Goal: Task Accomplishment & Management: Use online tool/utility

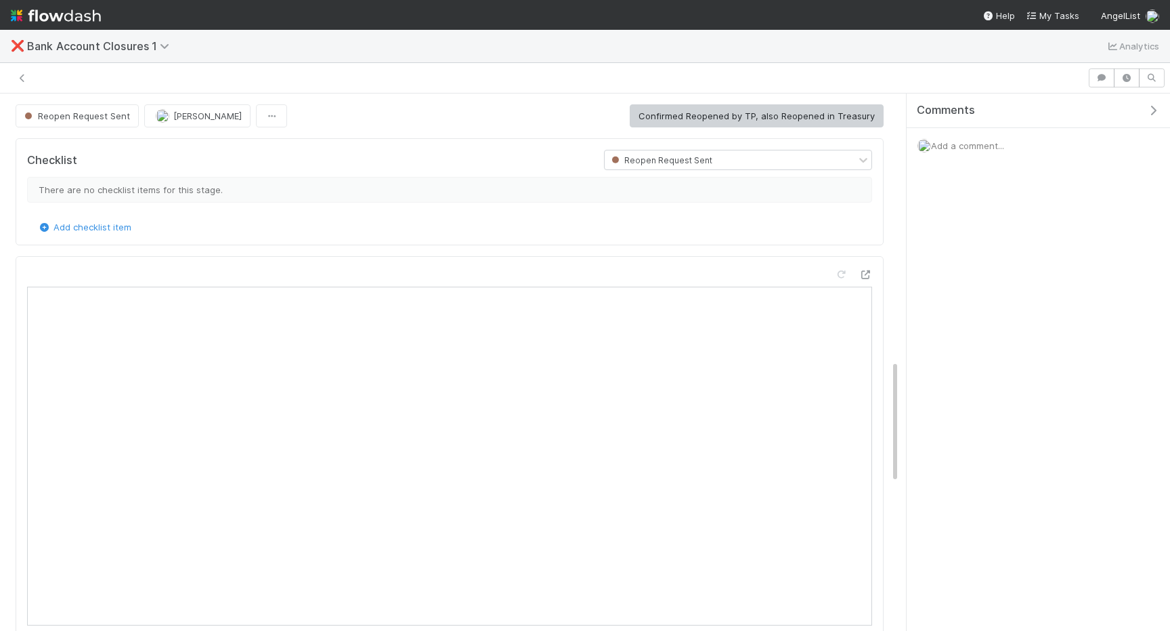
scroll to position [1162, 0]
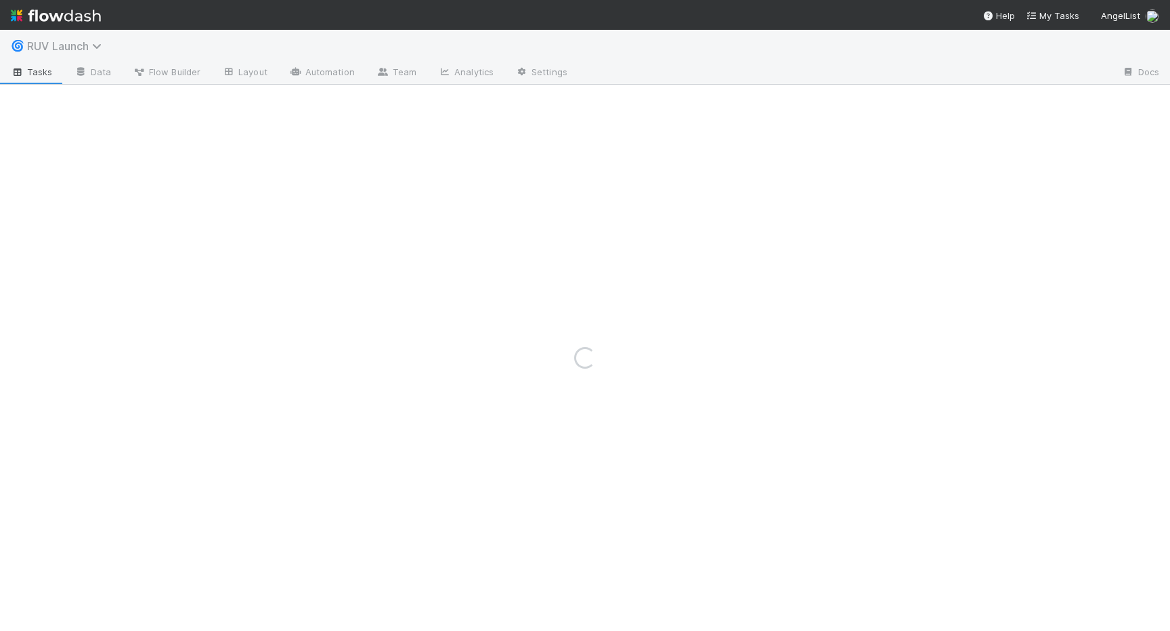
click at [93, 47] on span "RUV Launch" at bounding box center [67, 46] width 81 height 14
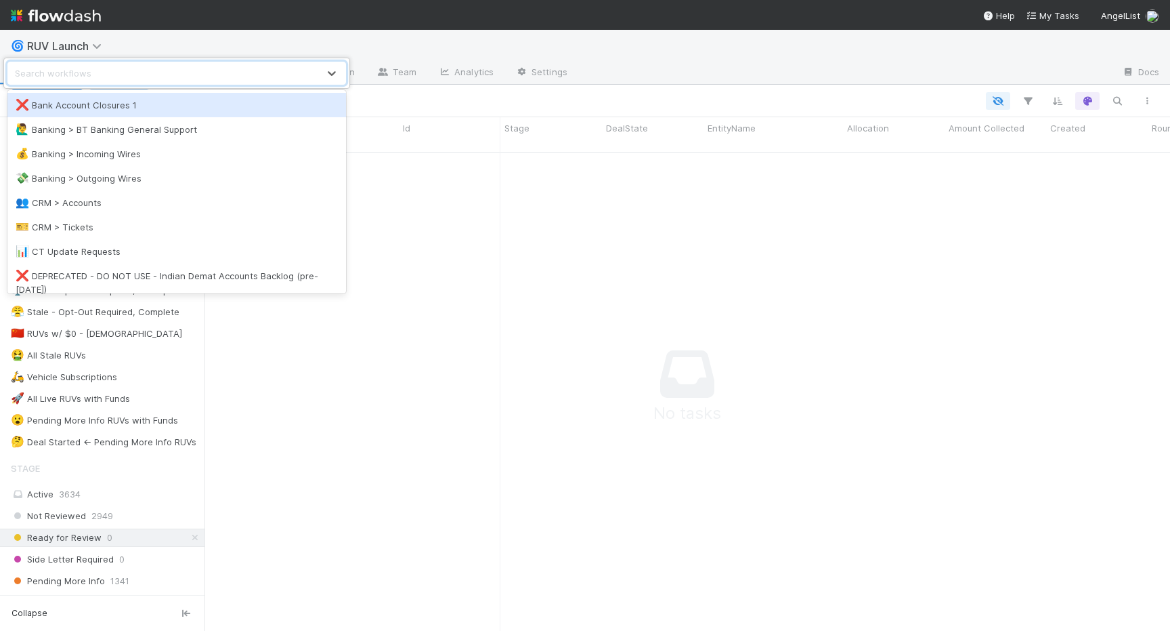
scroll to position [489, 966]
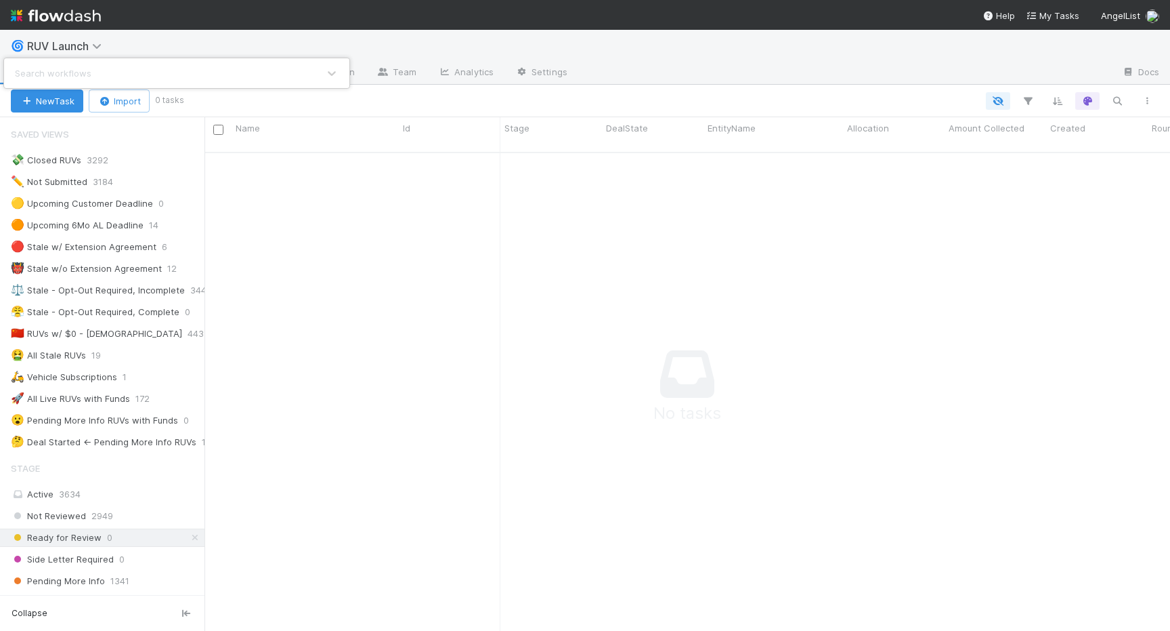
click at [219, 16] on div "Search workflows" at bounding box center [585, 315] width 1170 height 631
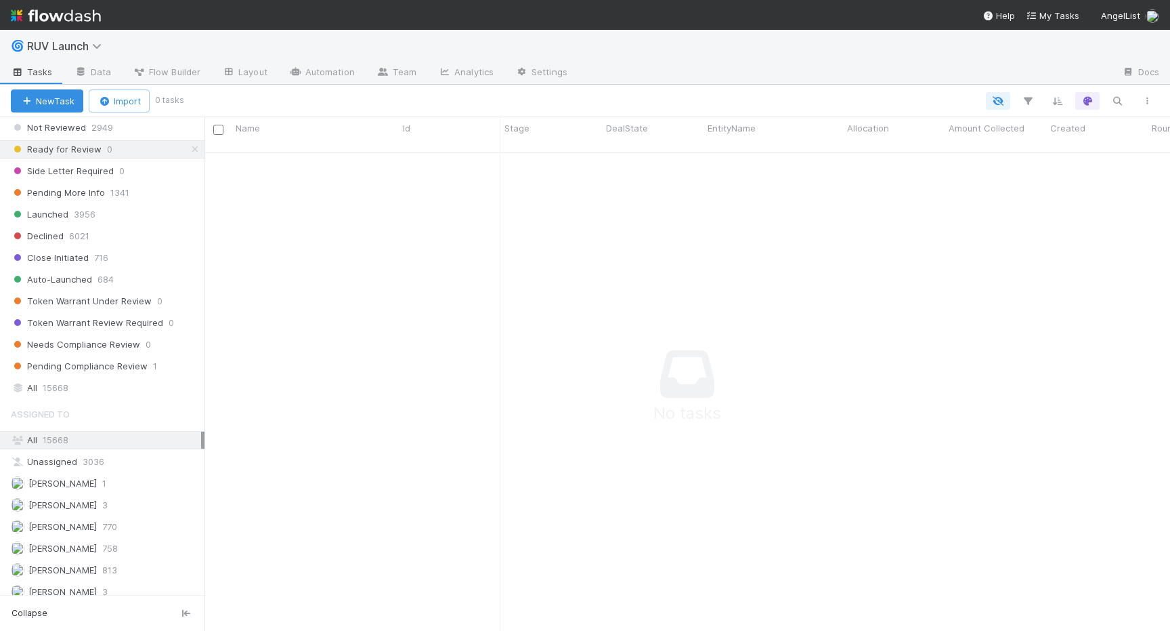
scroll to position [419, 0]
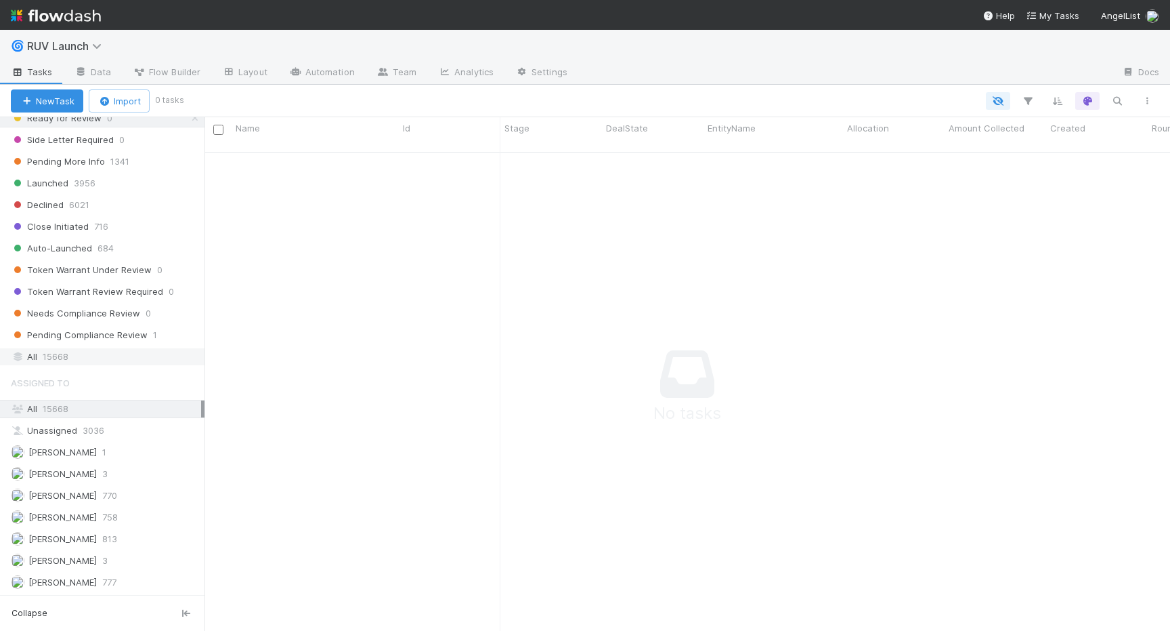
click at [58, 355] on span "15668" at bounding box center [56, 356] width 26 height 17
click at [1123, 104] on icon "button" at bounding box center [1118, 101] width 14 height 12
type input "Neural Arc"
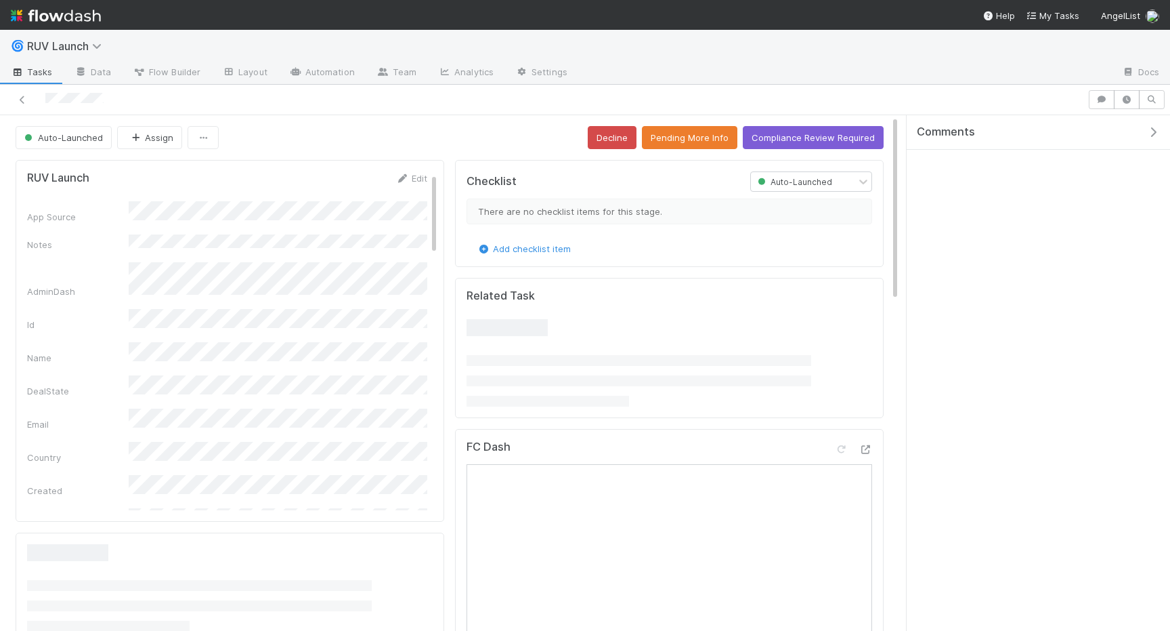
scroll to position [7, 0]
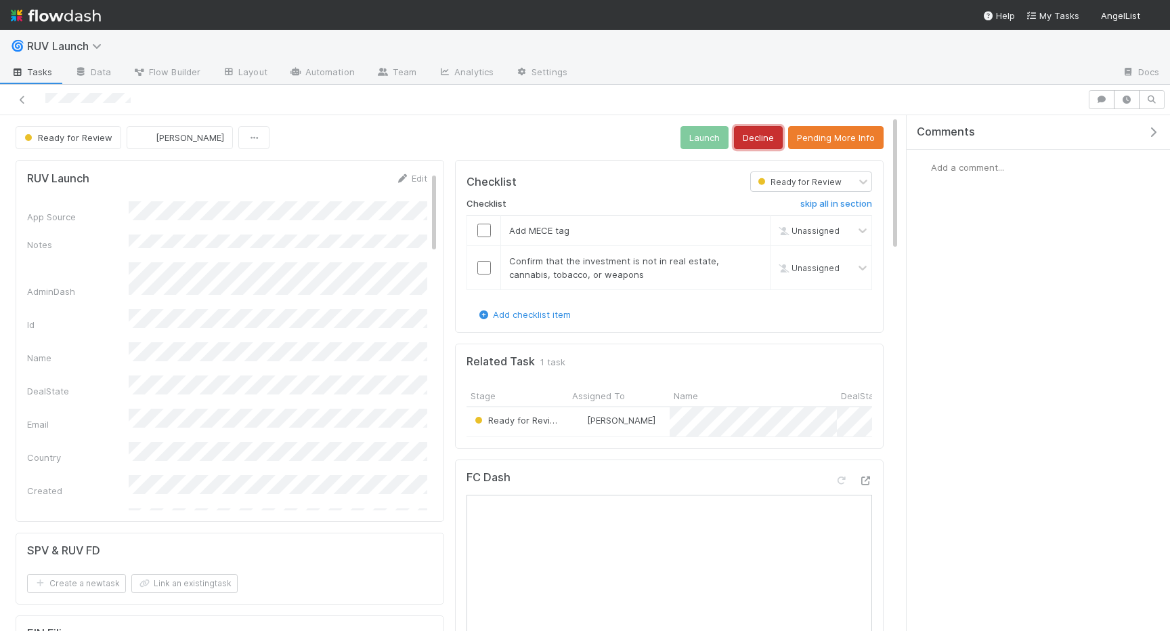
click at [763, 129] on button "Decline" at bounding box center [758, 137] width 49 height 23
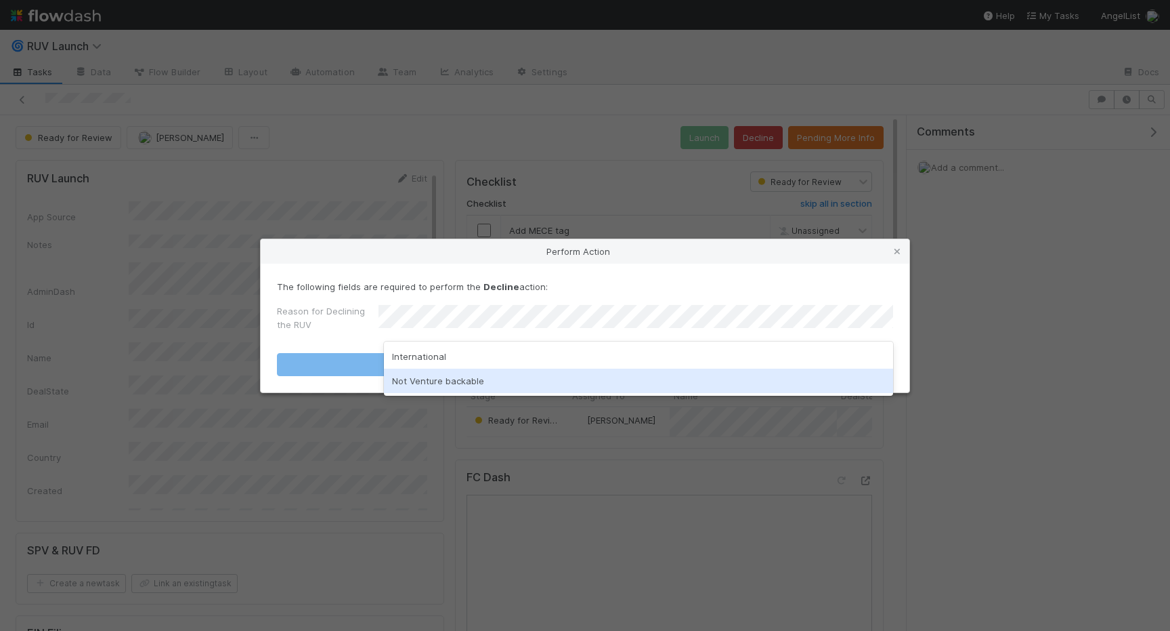
click at [469, 379] on div "Not Venture backable" at bounding box center [638, 380] width 509 height 24
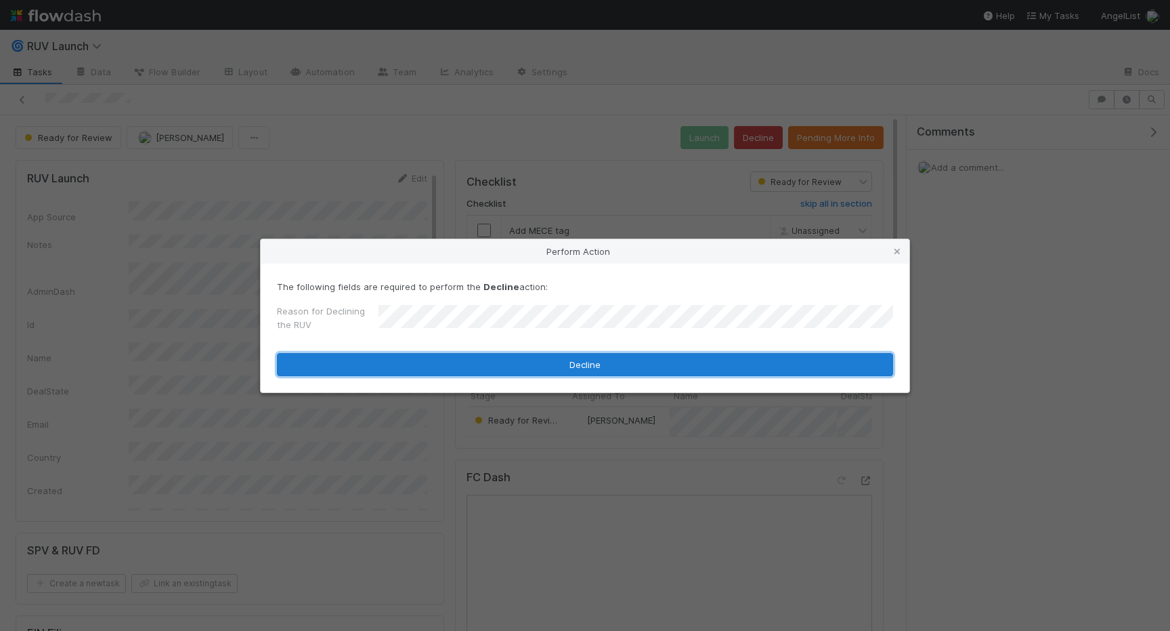
click at [451, 367] on button "Decline" at bounding box center [585, 364] width 616 height 23
